Goal: Information Seeking & Learning: Learn about a topic

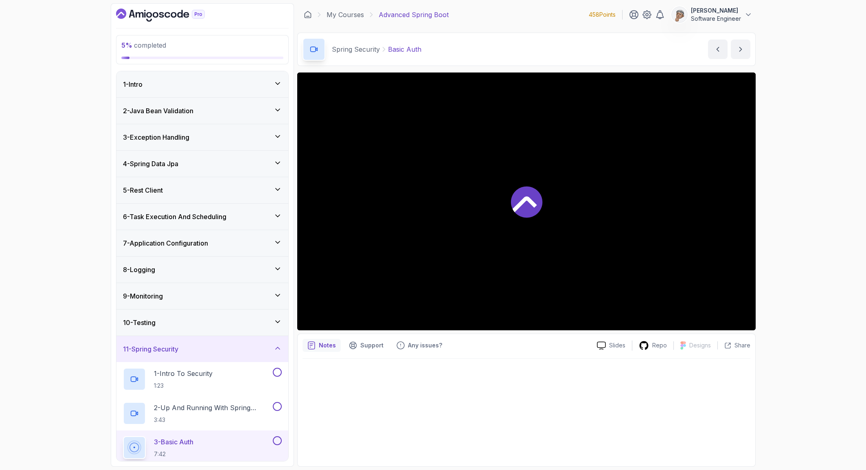
click at [177, 11] on icon "Dashboard" at bounding box center [160, 15] width 89 height 13
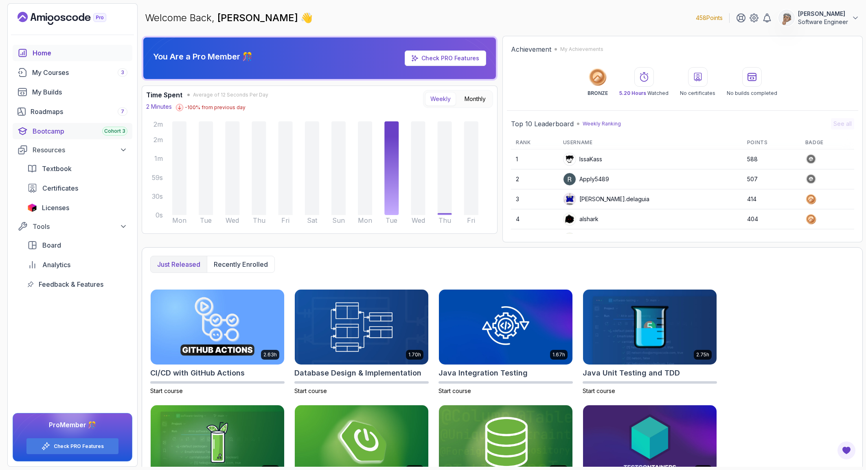
click at [59, 127] on div "Bootcamp Cohort 3" at bounding box center [80, 131] width 95 height 10
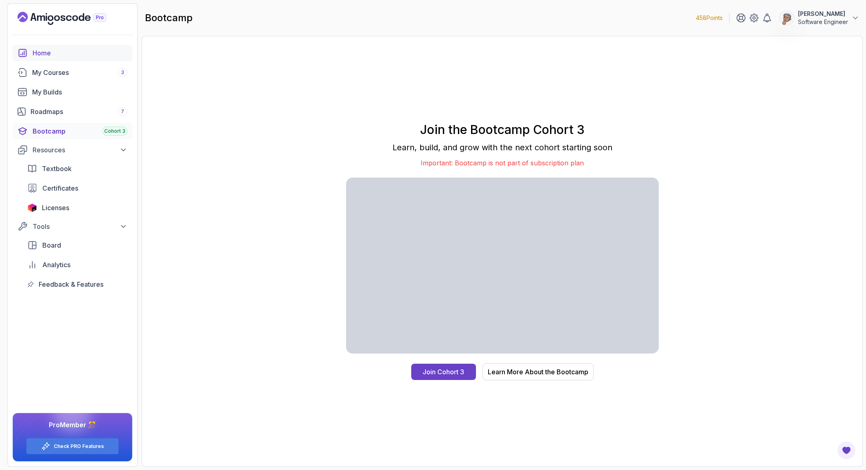
click at [46, 53] on div "Home" at bounding box center [80, 53] width 95 height 10
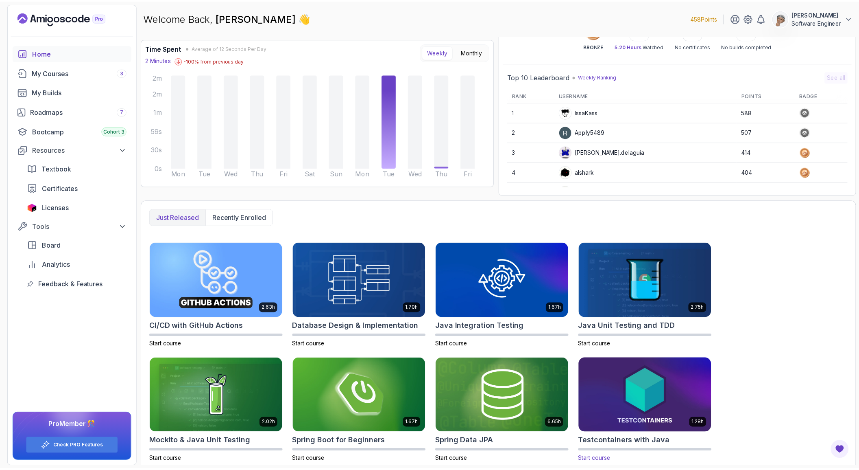
scroll to position [52, 0]
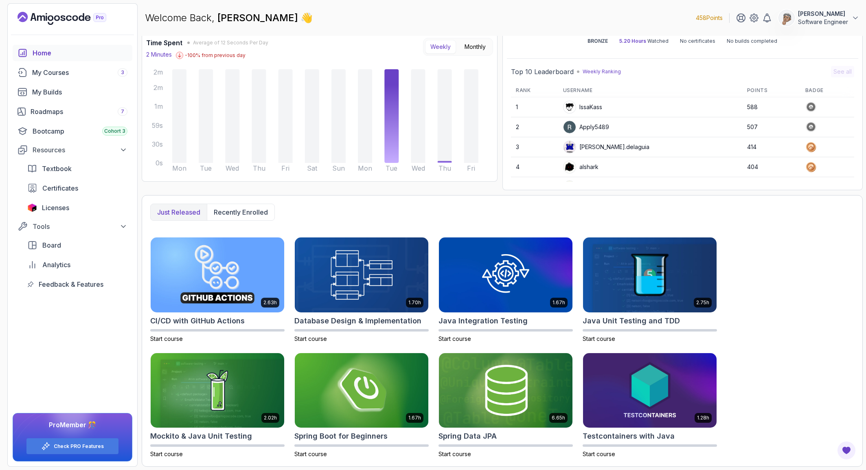
click at [809, 19] on p "Software Engineer" at bounding box center [823, 22] width 50 height 8
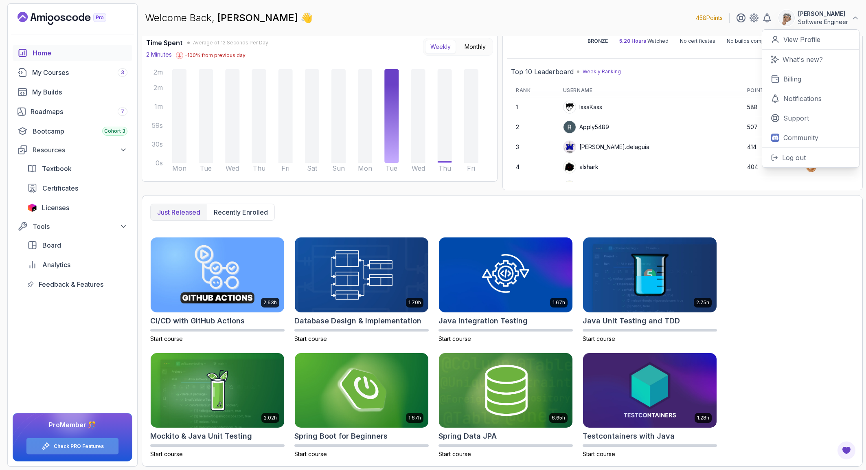
click at [59, 442] on div "Check PRO Features" at bounding box center [72, 446] width 92 height 16
click at [88, 443] on link "Check PRO Features" at bounding box center [79, 446] width 50 height 7
